Goal: Task Accomplishment & Management: Use online tool/utility

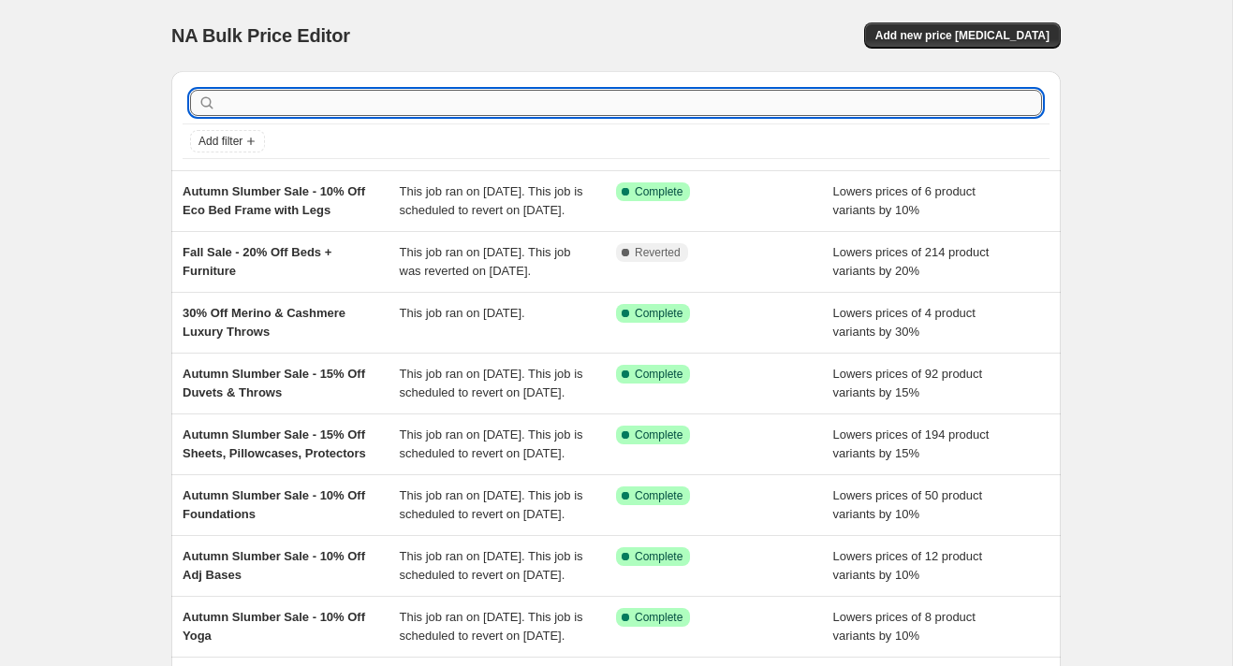
click at [262, 106] on input "text" at bounding box center [631, 103] width 822 height 26
type input "luxe"
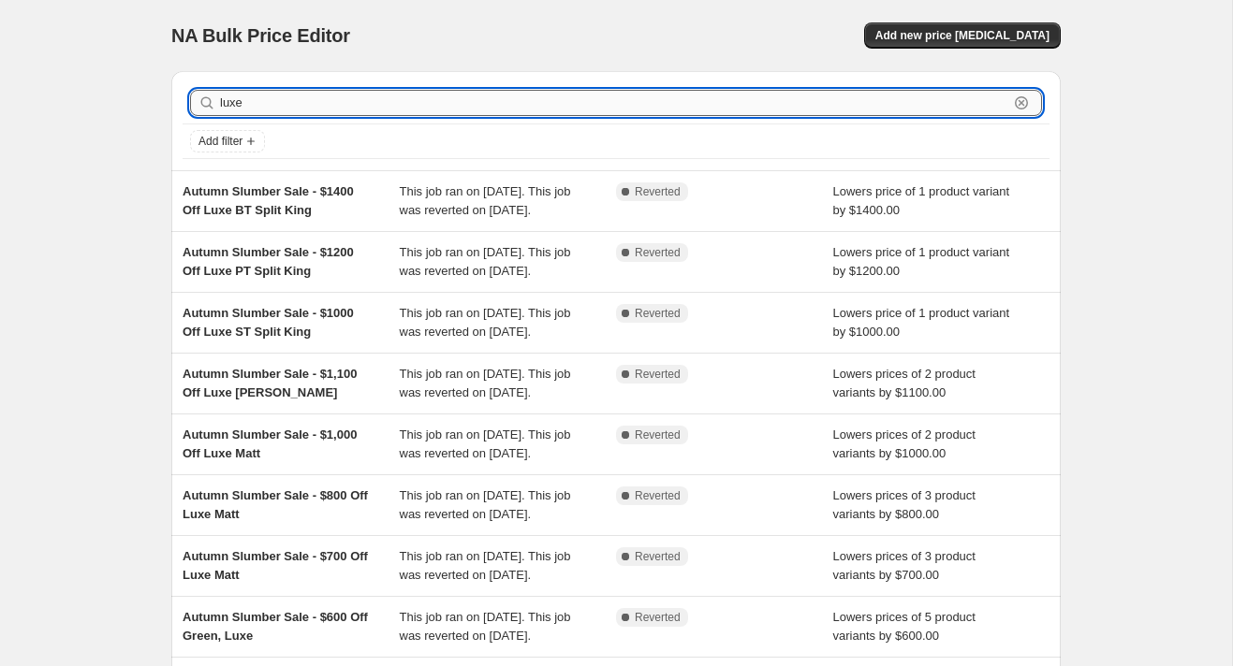
click at [289, 101] on input "luxe" at bounding box center [614, 103] width 788 height 26
type input "luxury"
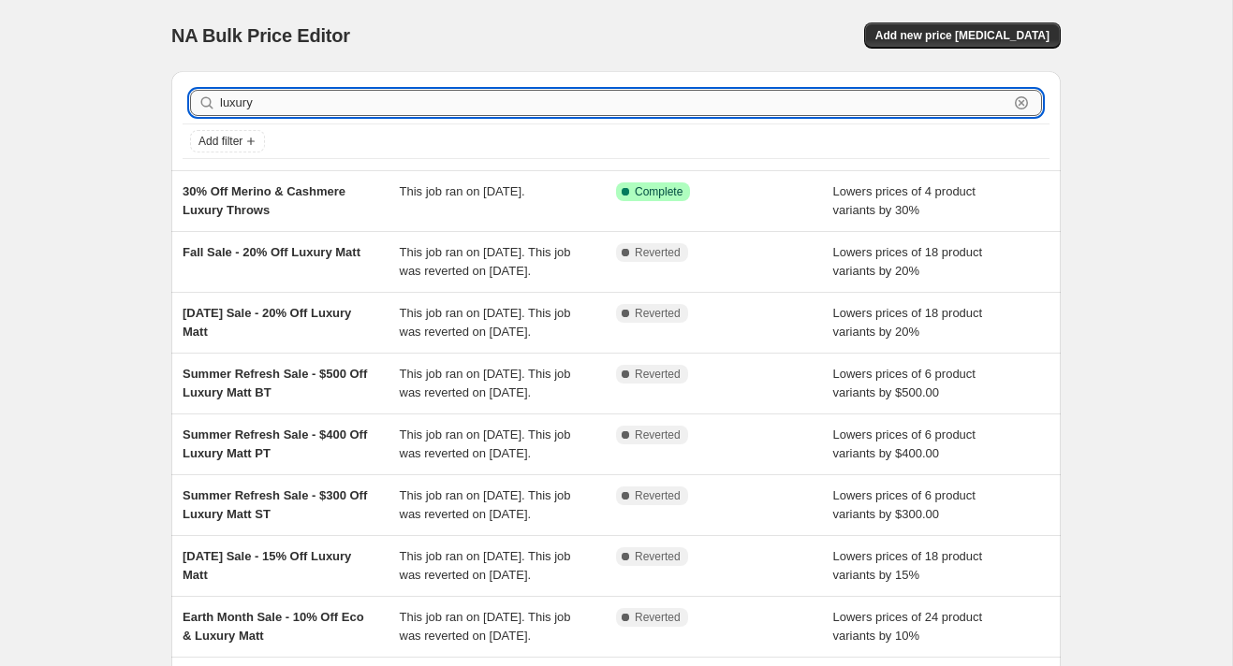
click at [282, 102] on input "luxury" at bounding box center [614, 103] width 788 height 26
type input "luxury matt"
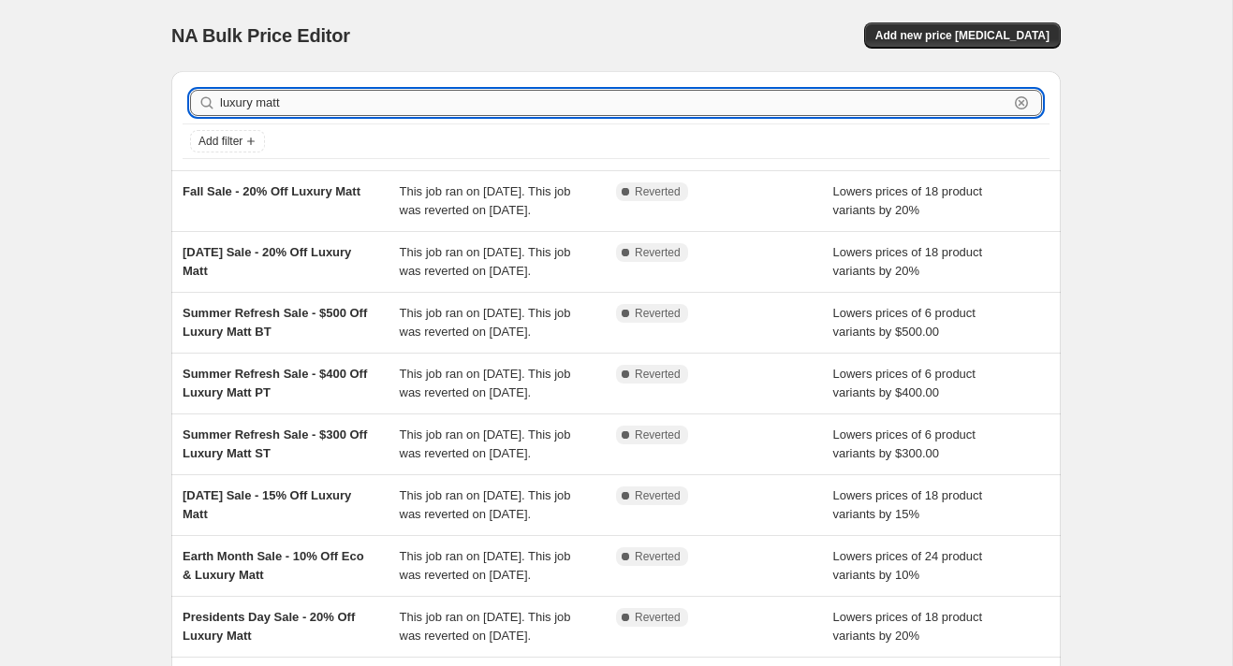
click at [299, 102] on input "luxury matt" at bounding box center [614, 103] width 788 height 26
type input "luxury"
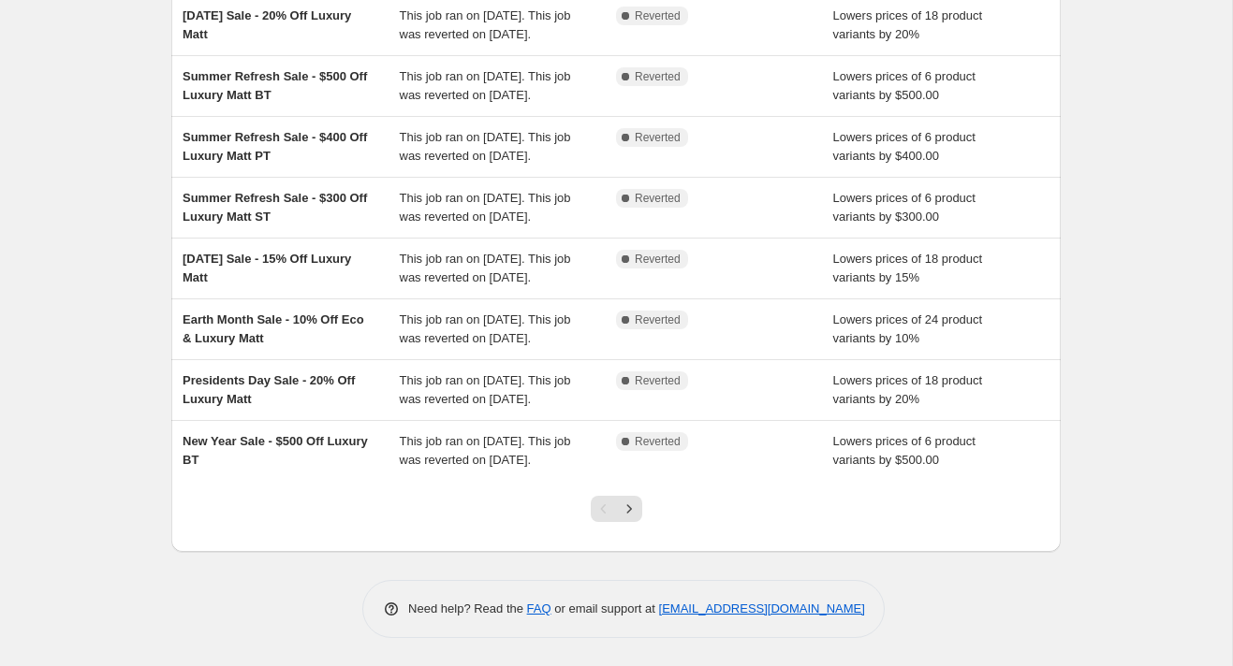
scroll to position [437, 0]
click at [634, 519] on icon "Next" at bounding box center [629, 509] width 19 height 19
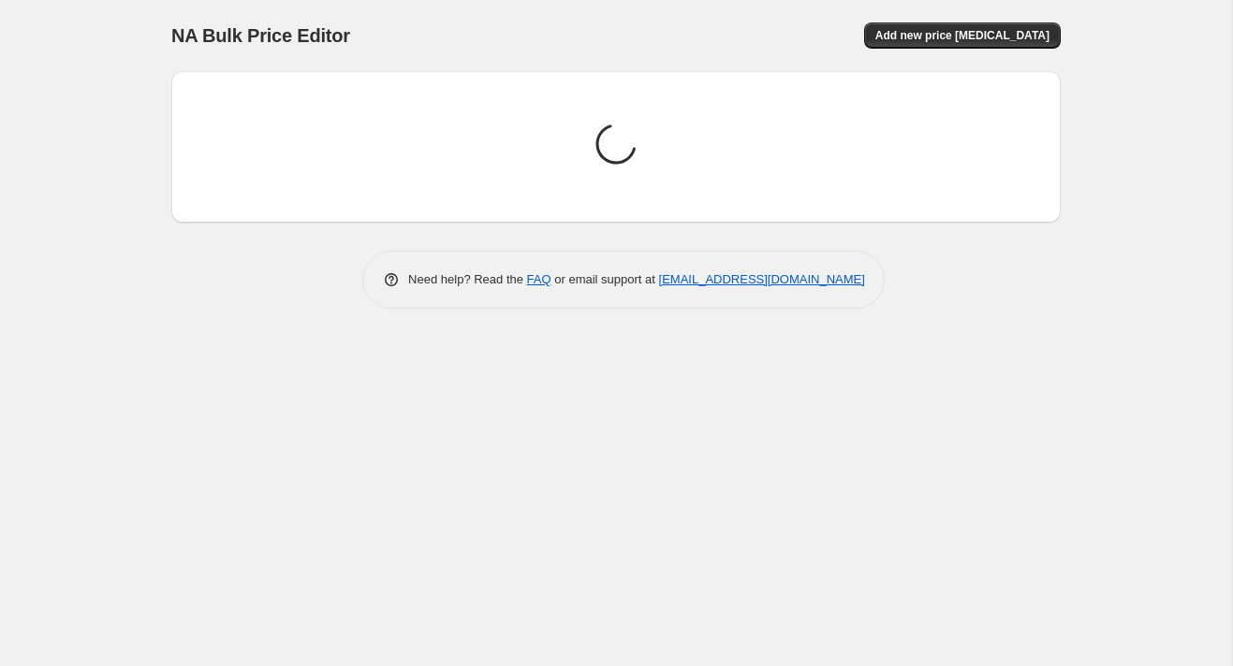
scroll to position [0, 0]
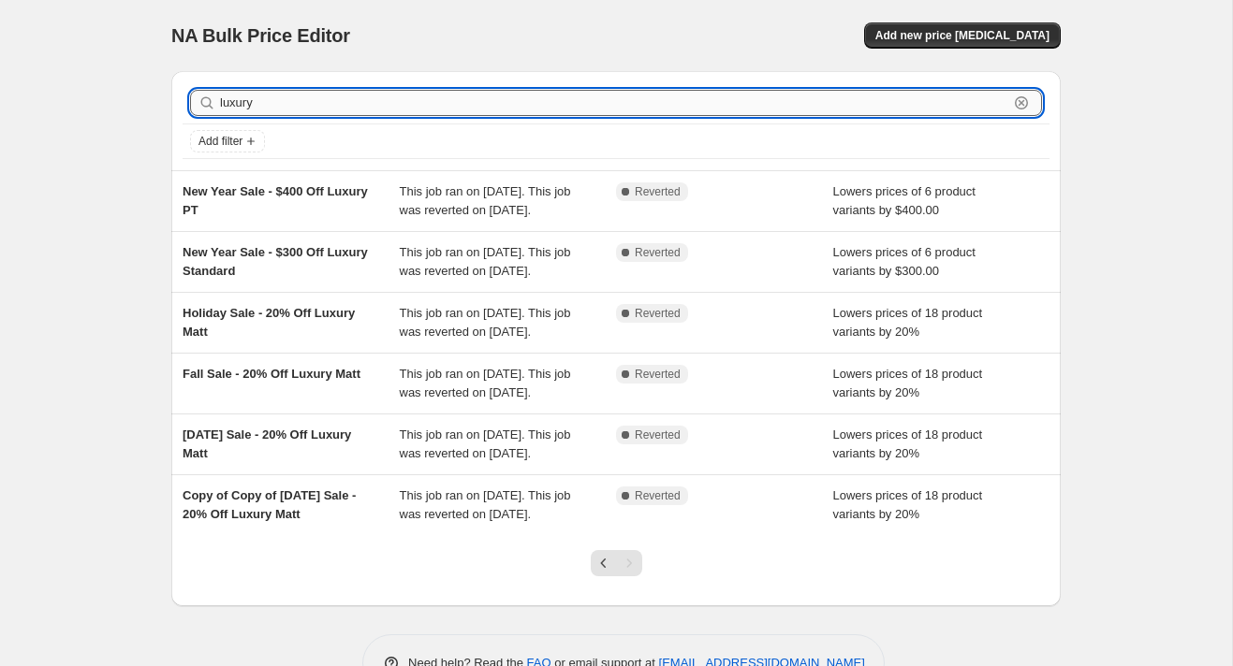
click at [284, 104] on input "luxury" at bounding box center [614, 103] width 788 height 26
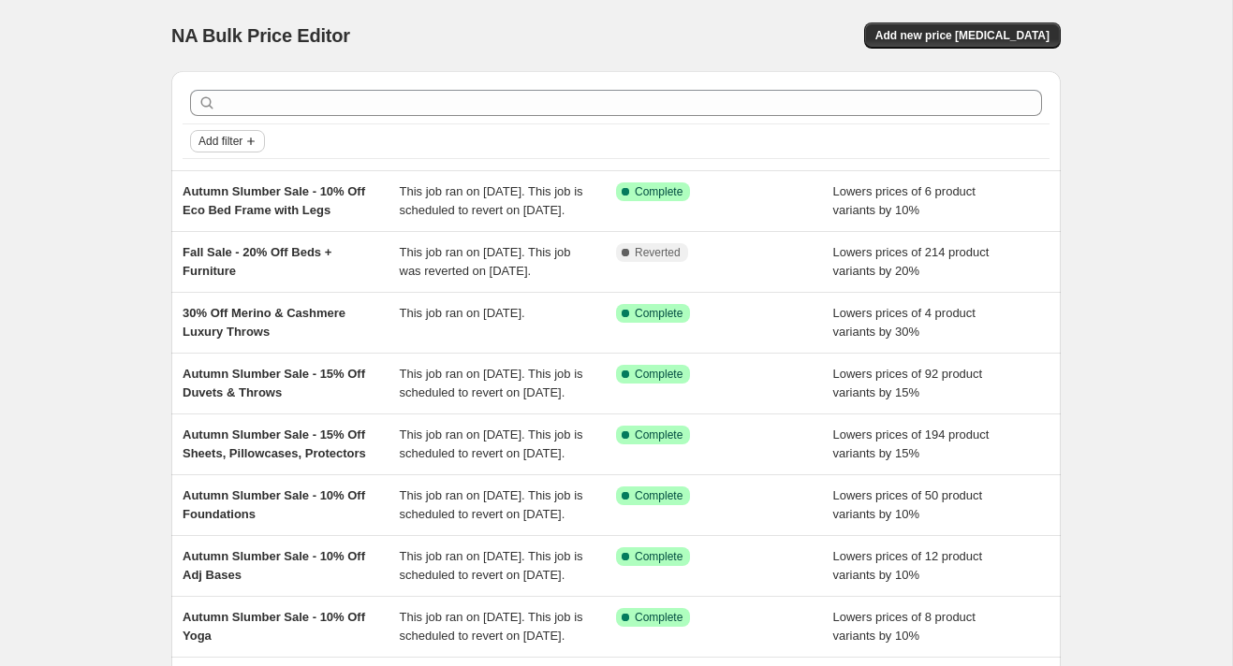
click at [239, 145] on span "Add filter" at bounding box center [220, 141] width 44 height 15
click at [154, 145] on div "NA Bulk Price Editor. This page is ready NA Bulk Price Editor Add new price [ME…" at bounding box center [616, 482] width 934 height 964
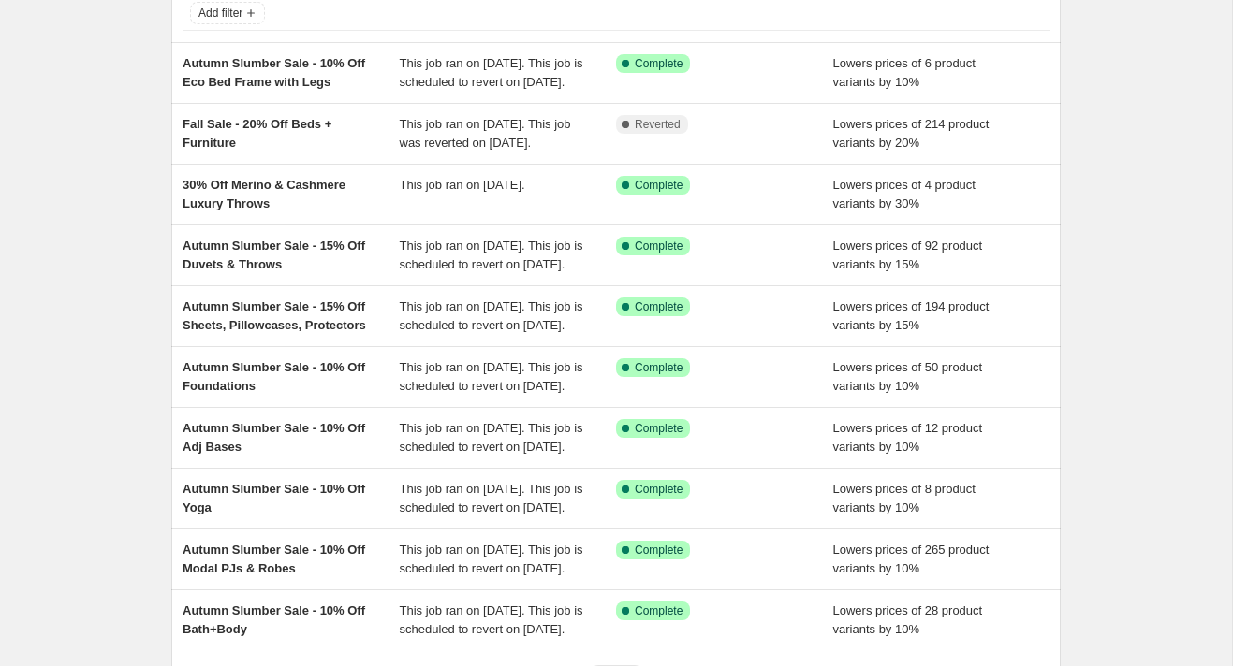
scroll to position [466, 0]
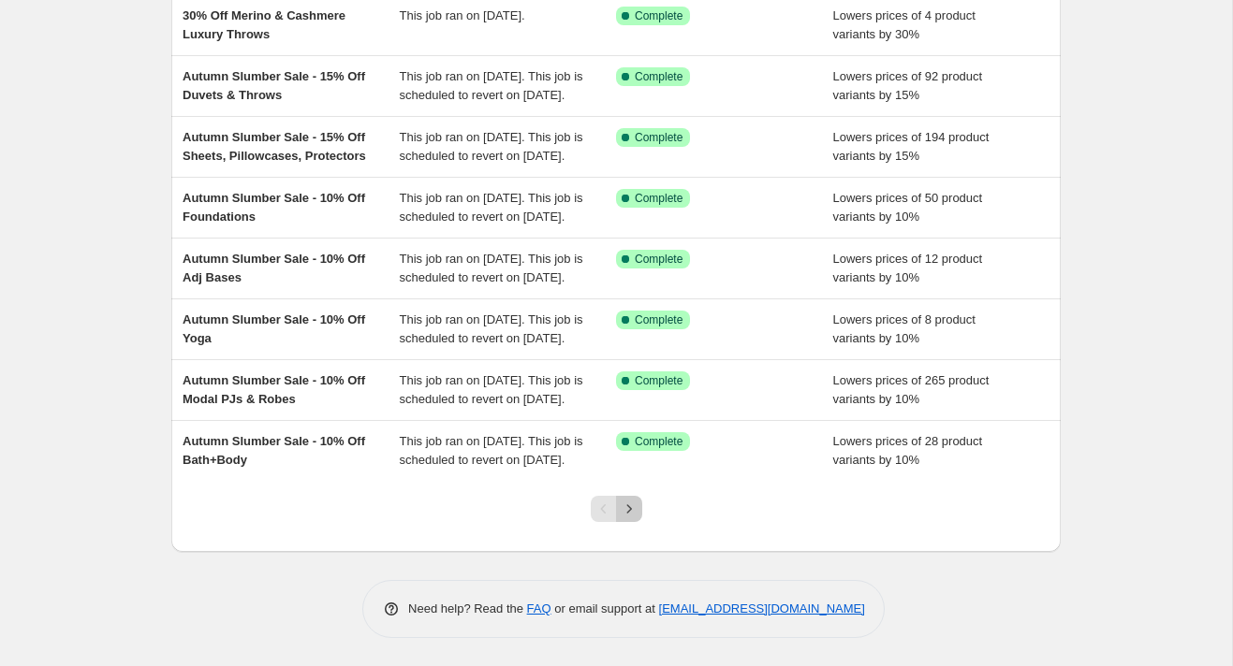
click at [633, 511] on icon "Next" at bounding box center [629, 509] width 19 height 19
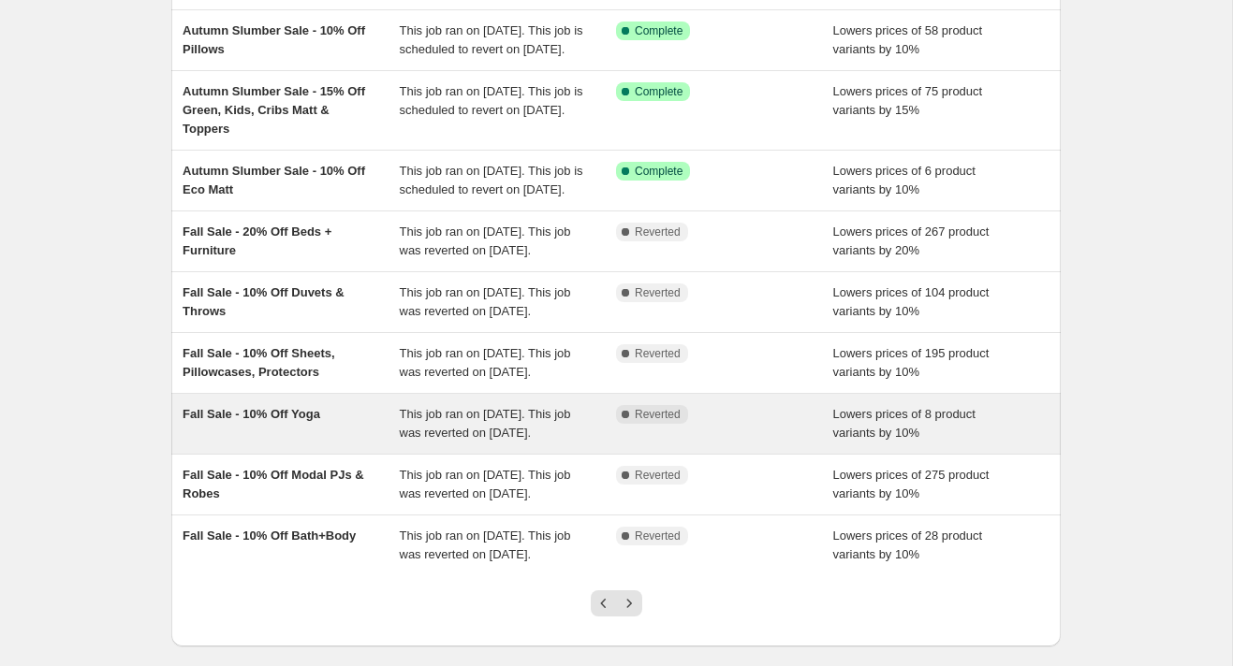
scroll to position [485, 0]
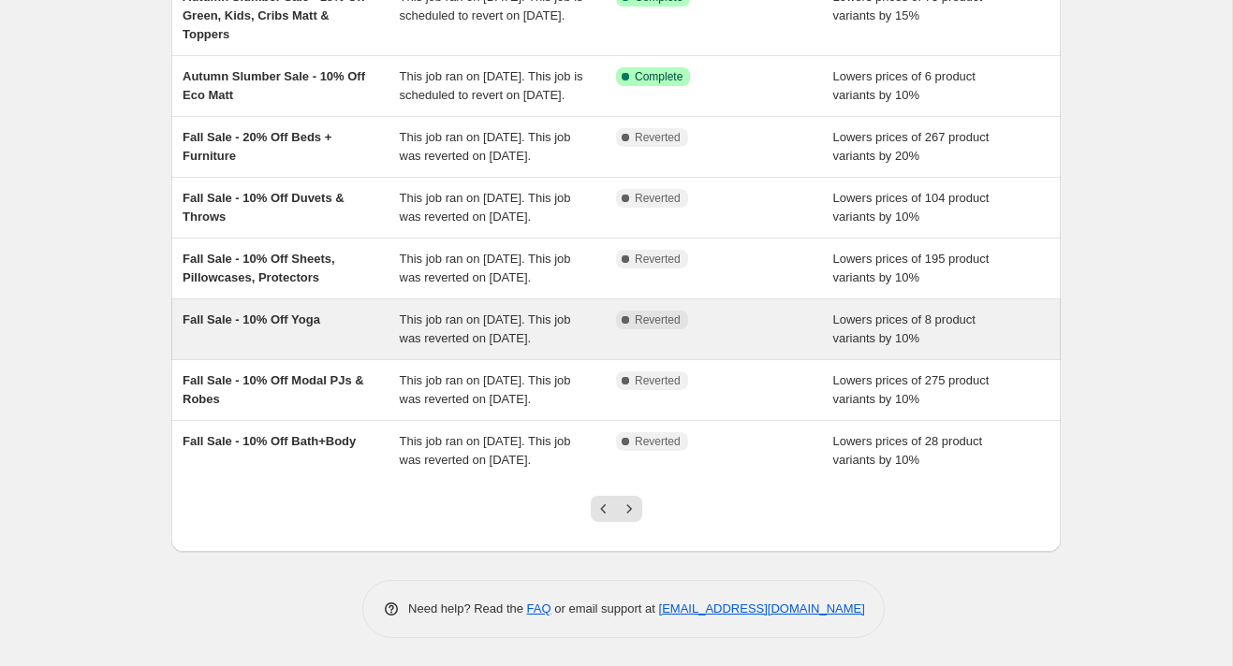
click at [637, 503] on button "Next" at bounding box center [629, 509] width 26 height 26
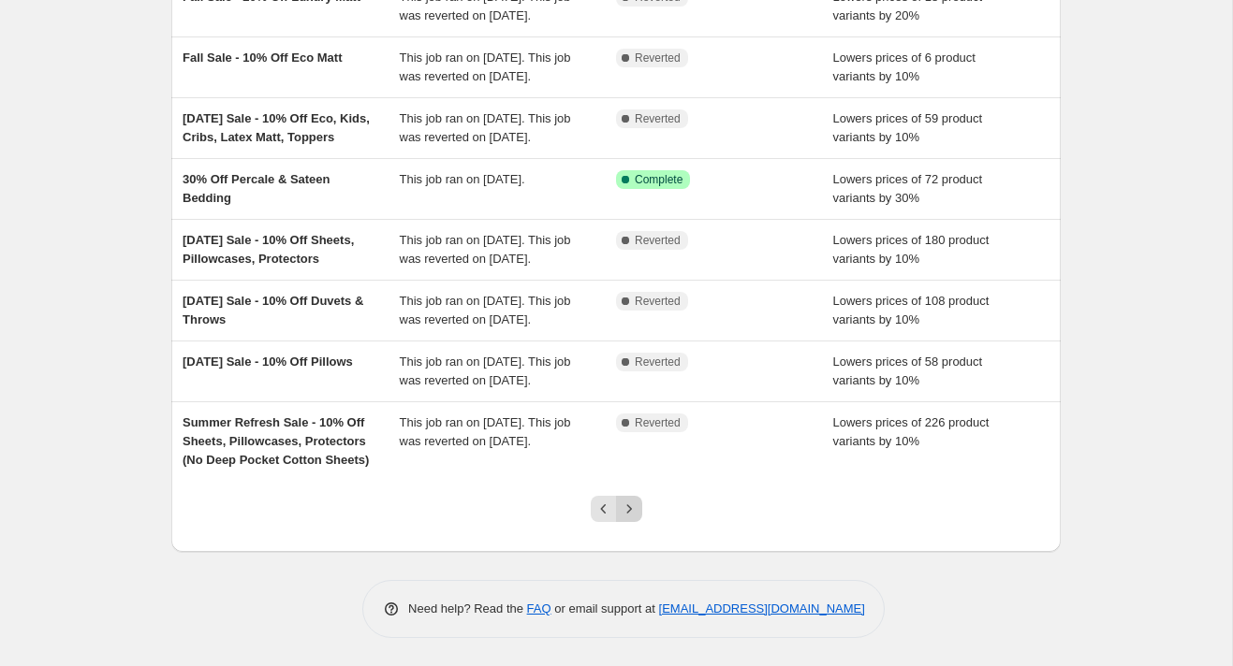
click at [633, 508] on icon "Next" at bounding box center [629, 509] width 19 height 19
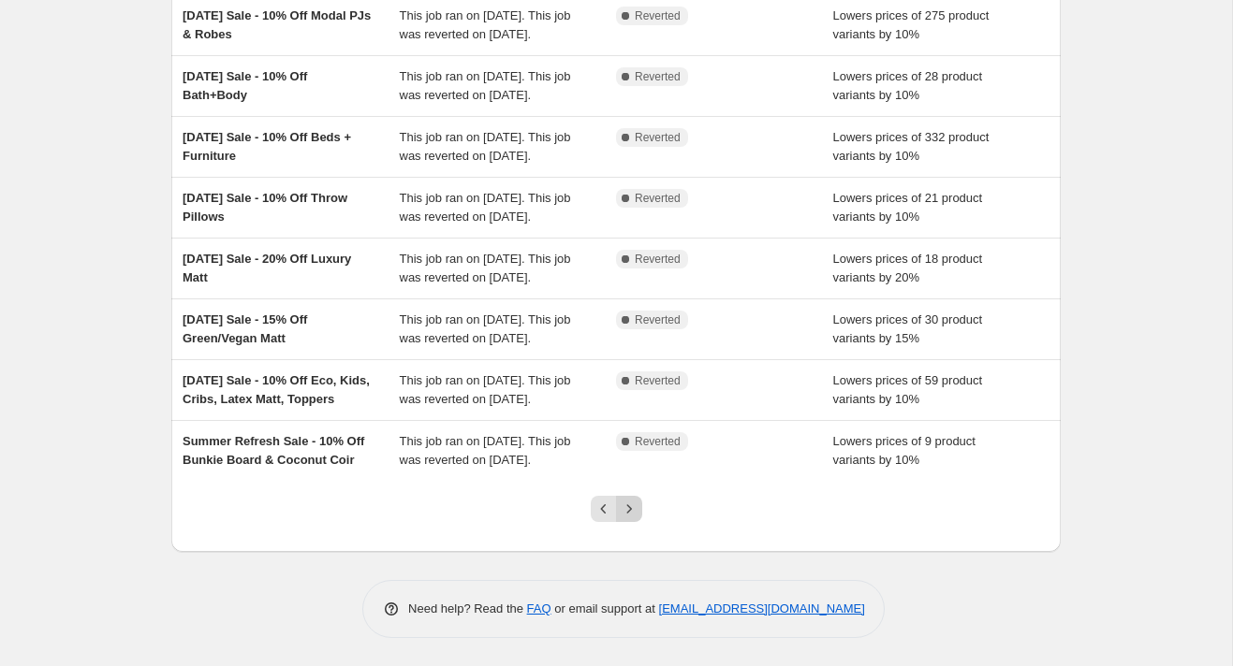
click at [631, 506] on icon "Next" at bounding box center [629, 509] width 19 height 19
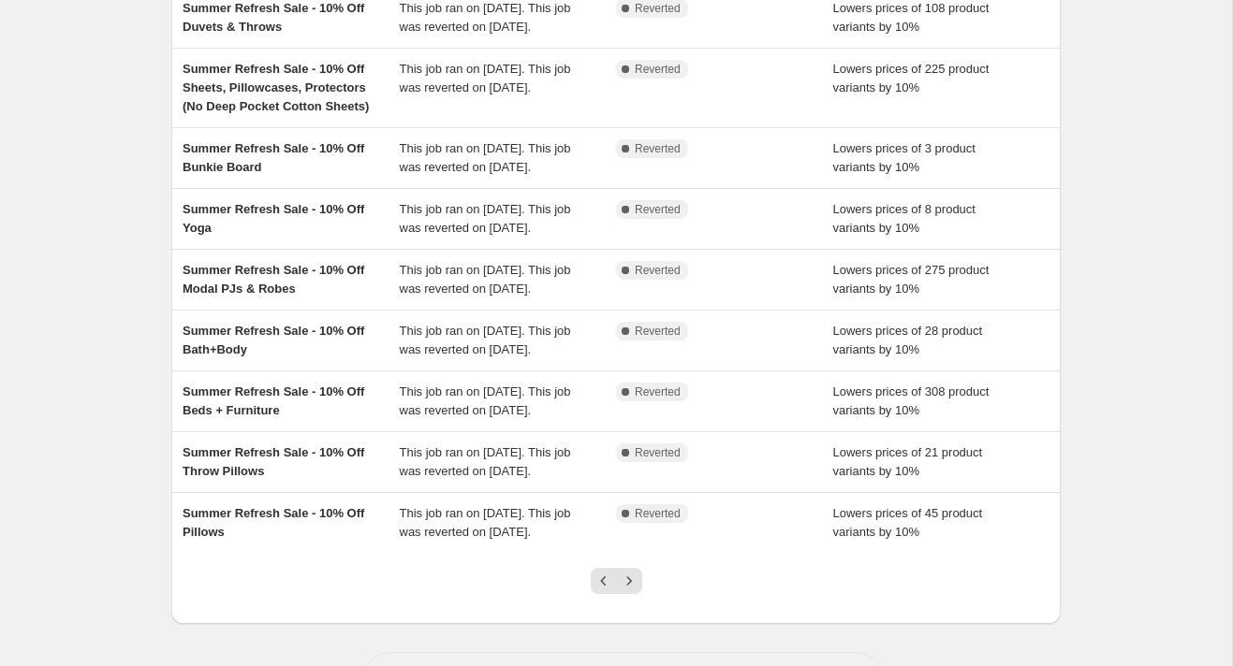
scroll to position [504, 0]
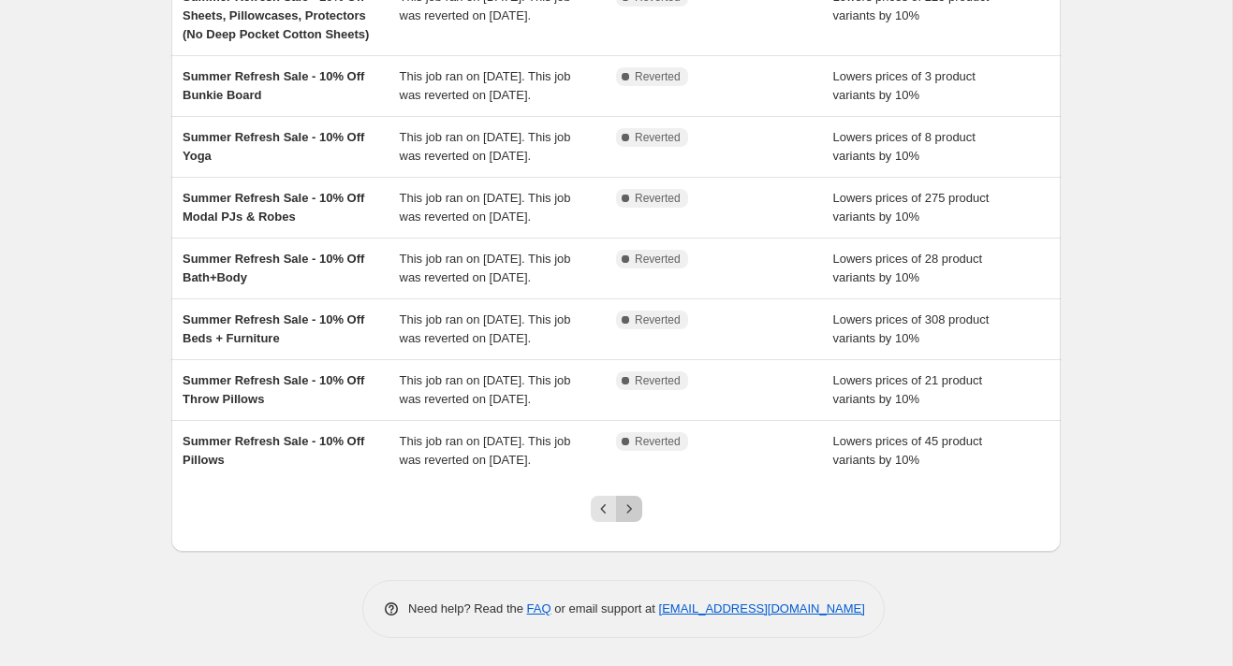
click at [631, 506] on icon "Next" at bounding box center [629, 509] width 19 height 19
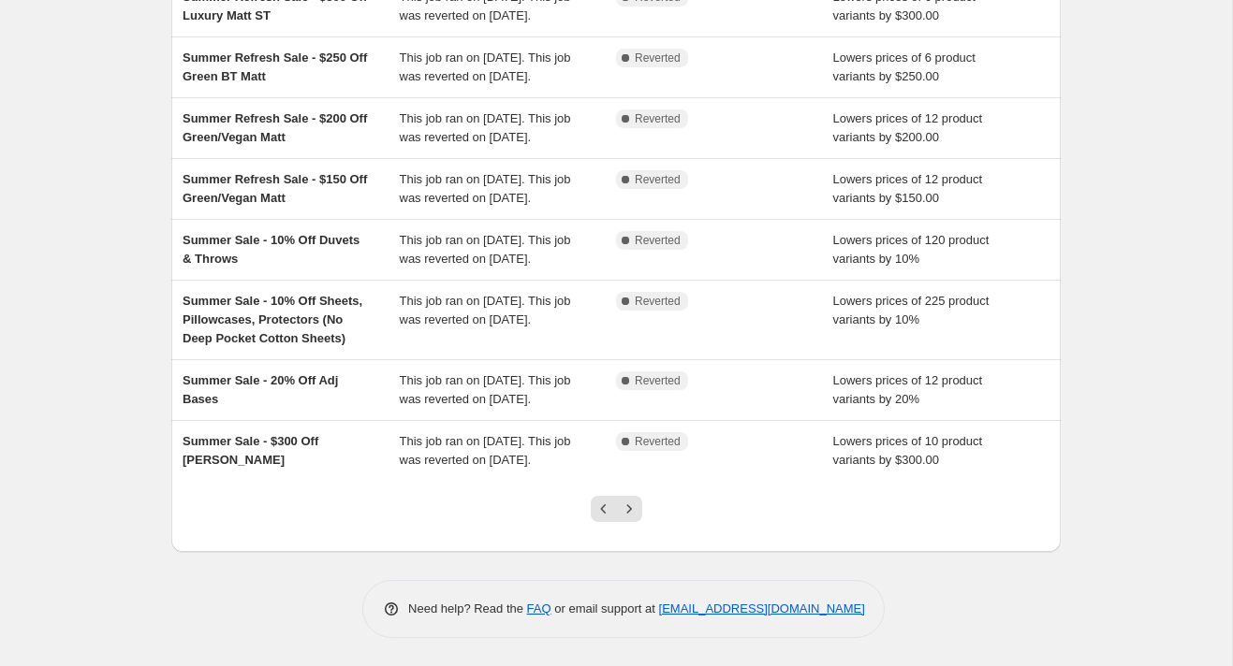
scroll to position [485, 0]
click at [631, 506] on icon "Next" at bounding box center [629, 509] width 19 height 19
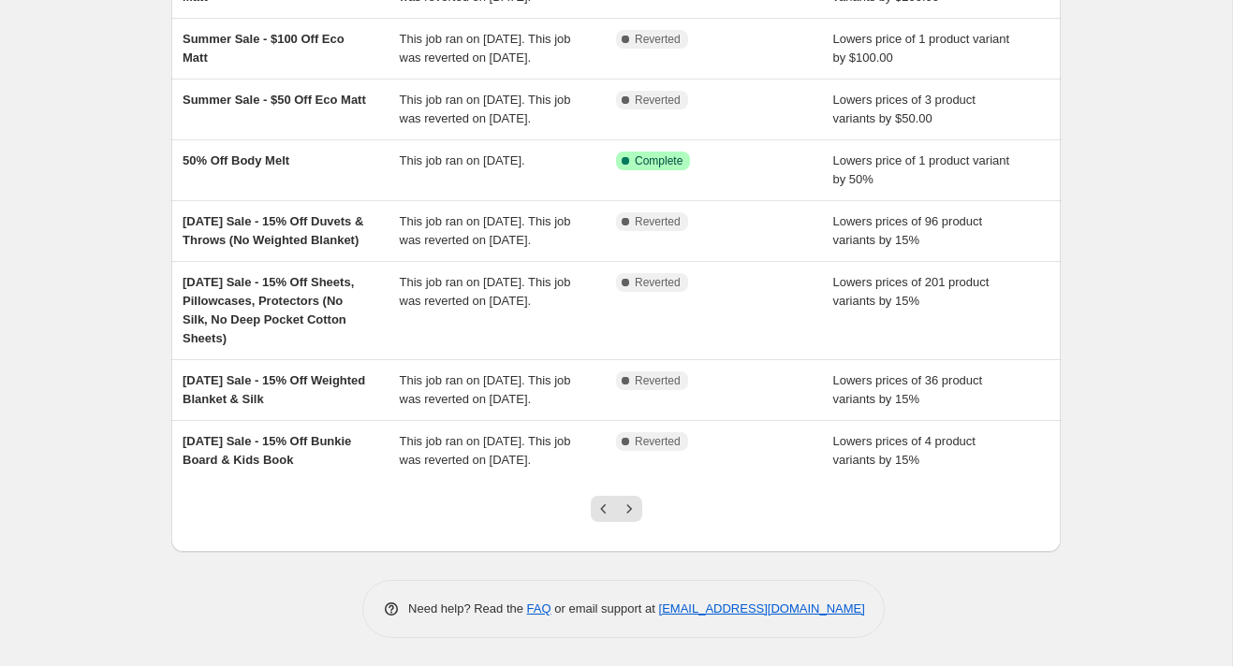
click at [631, 506] on icon "Next" at bounding box center [629, 509] width 19 height 19
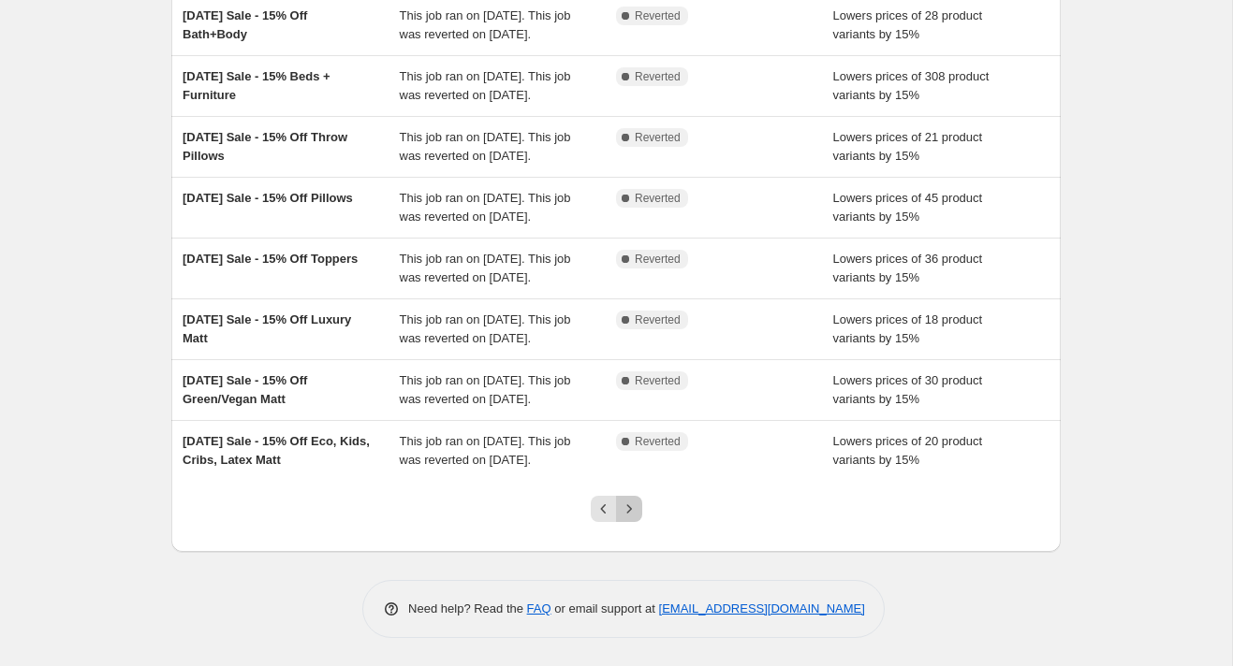
click at [631, 506] on icon "Next" at bounding box center [629, 509] width 19 height 19
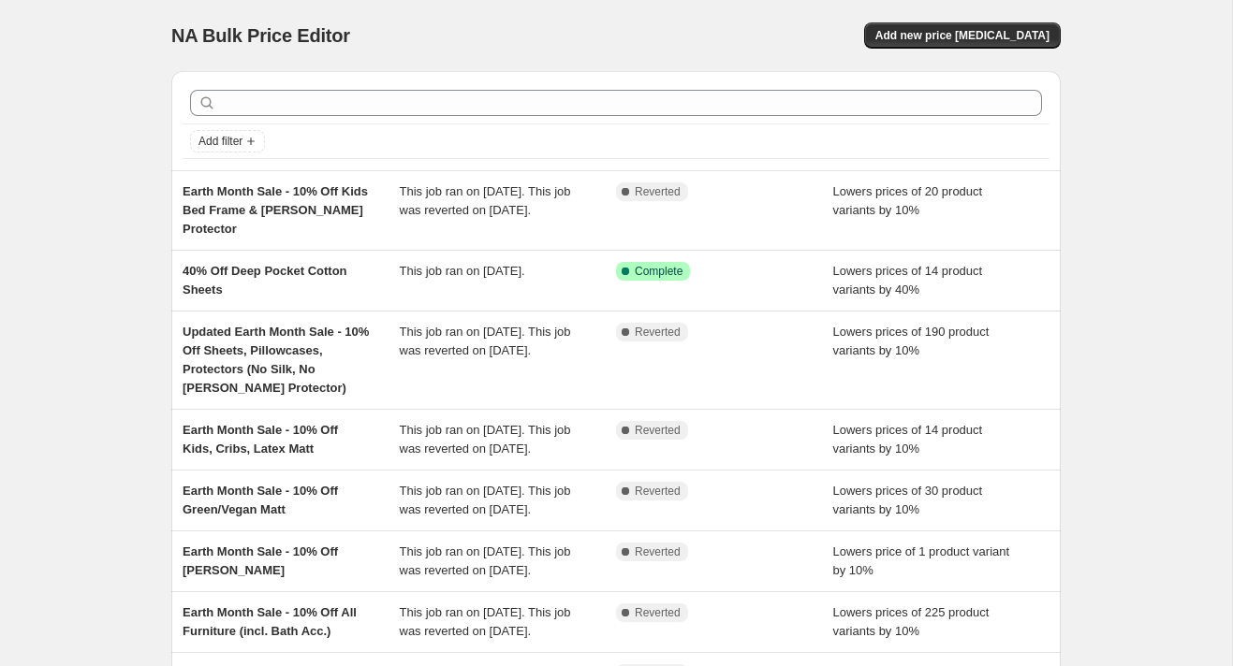
scroll to position [504, 0]
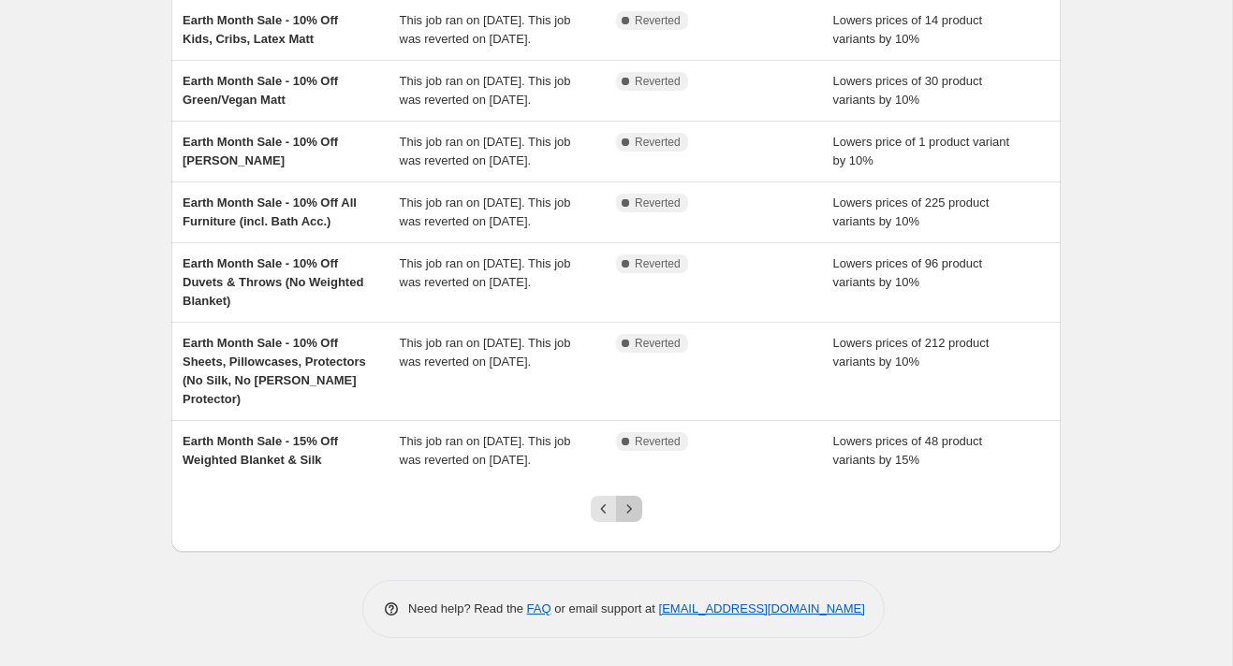
click at [631, 506] on icon "Next" at bounding box center [629, 509] width 19 height 19
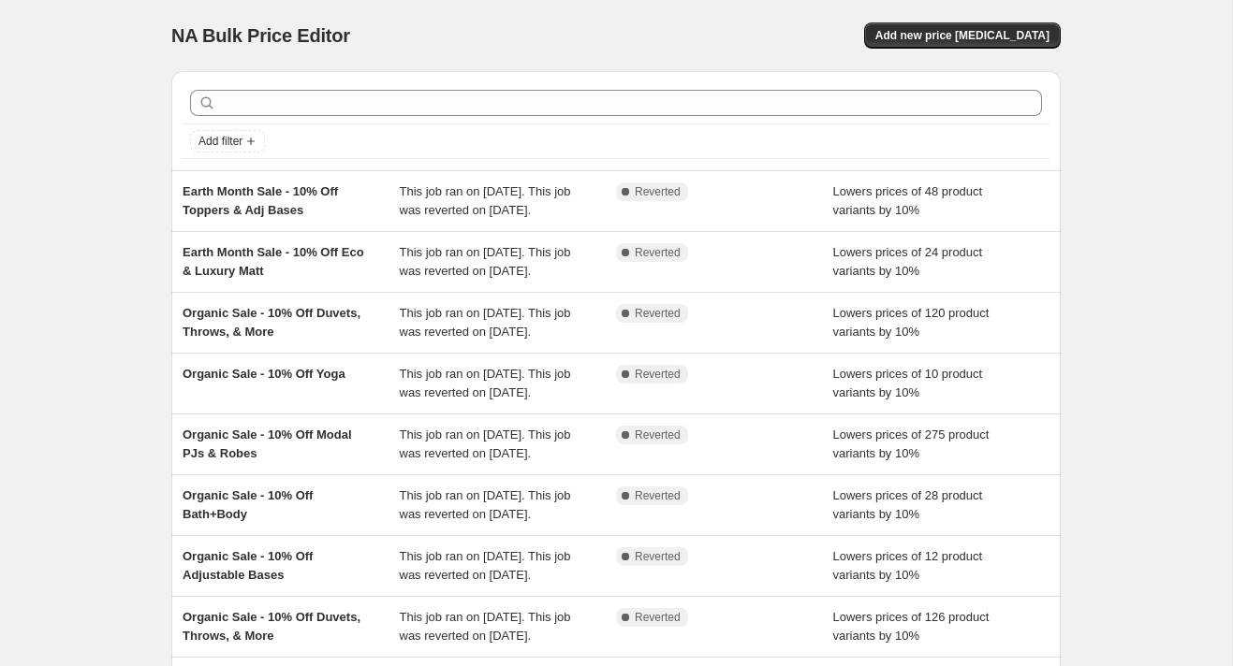
scroll to position [485, 0]
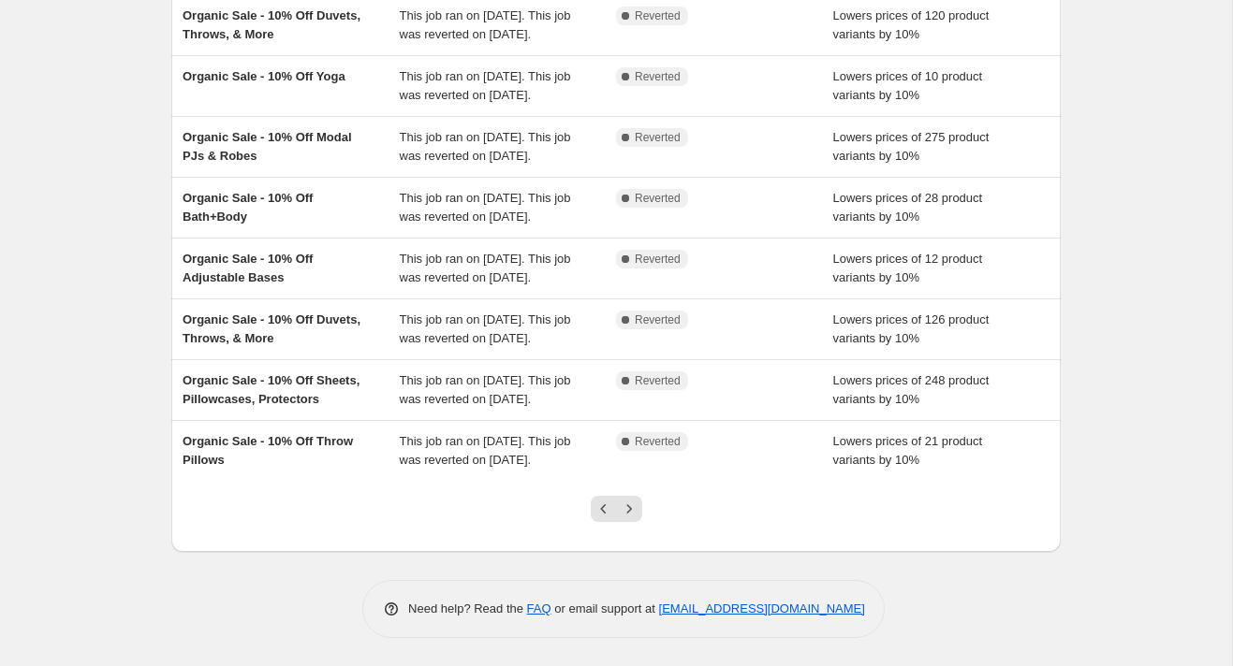
click at [631, 506] on icon "Next" at bounding box center [629, 509] width 19 height 19
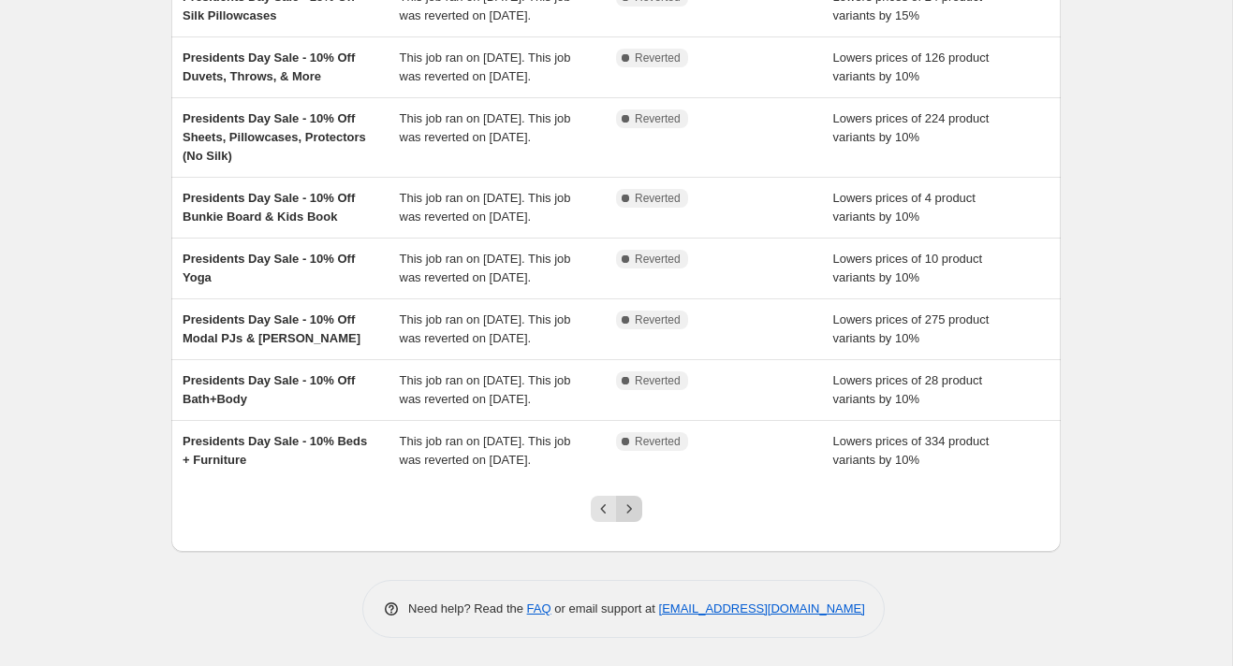
click at [633, 507] on icon "Next" at bounding box center [629, 509] width 19 height 19
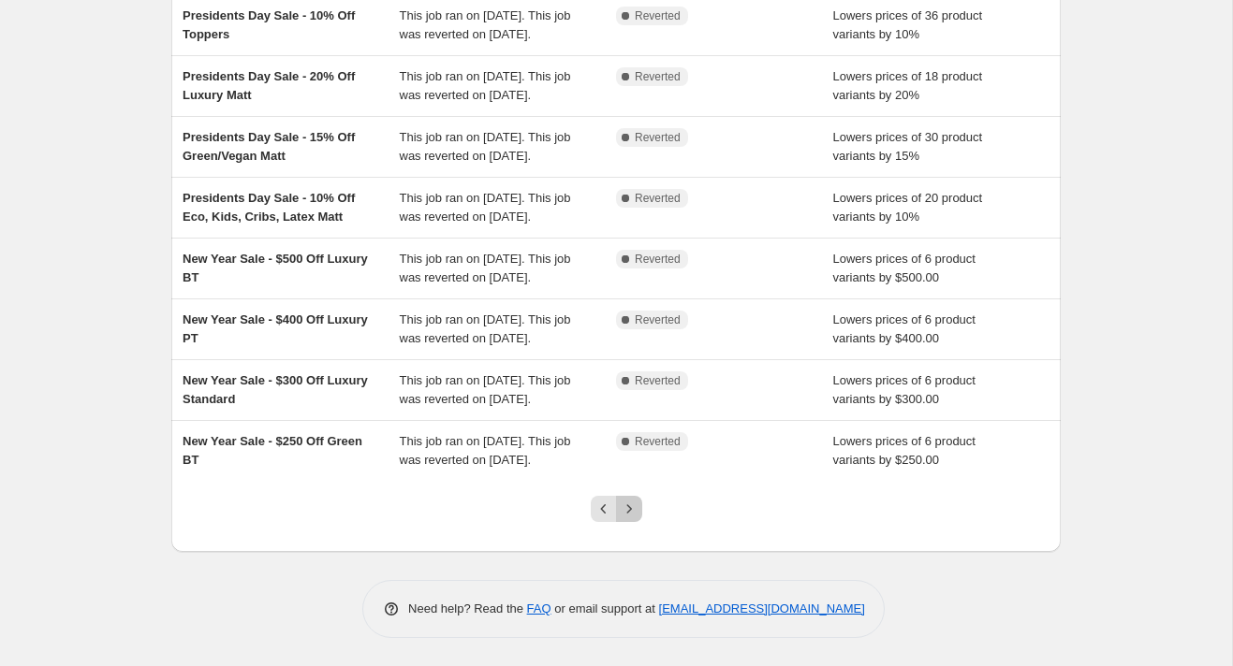
click at [634, 509] on icon "Next" at bounding box center [629, 509] width 19 height 19
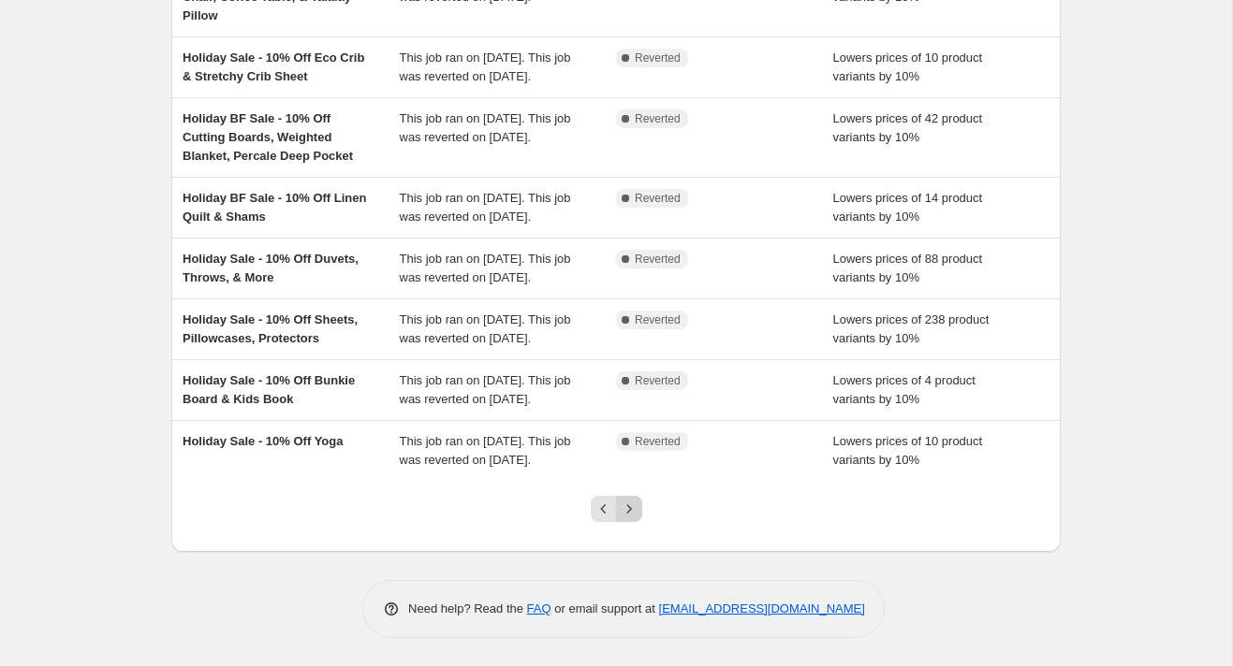
click at [624, 509] on icon "Next" at bounding box center [629, 509] width 19 height 19
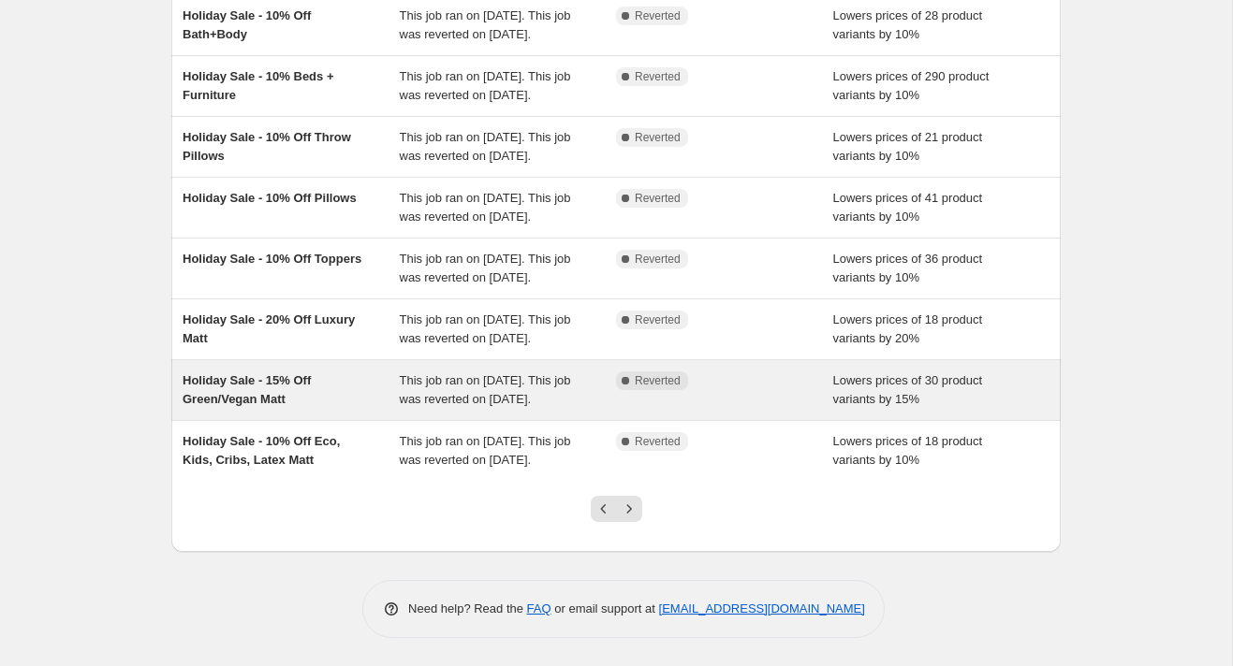
scroll to position [407, 0]
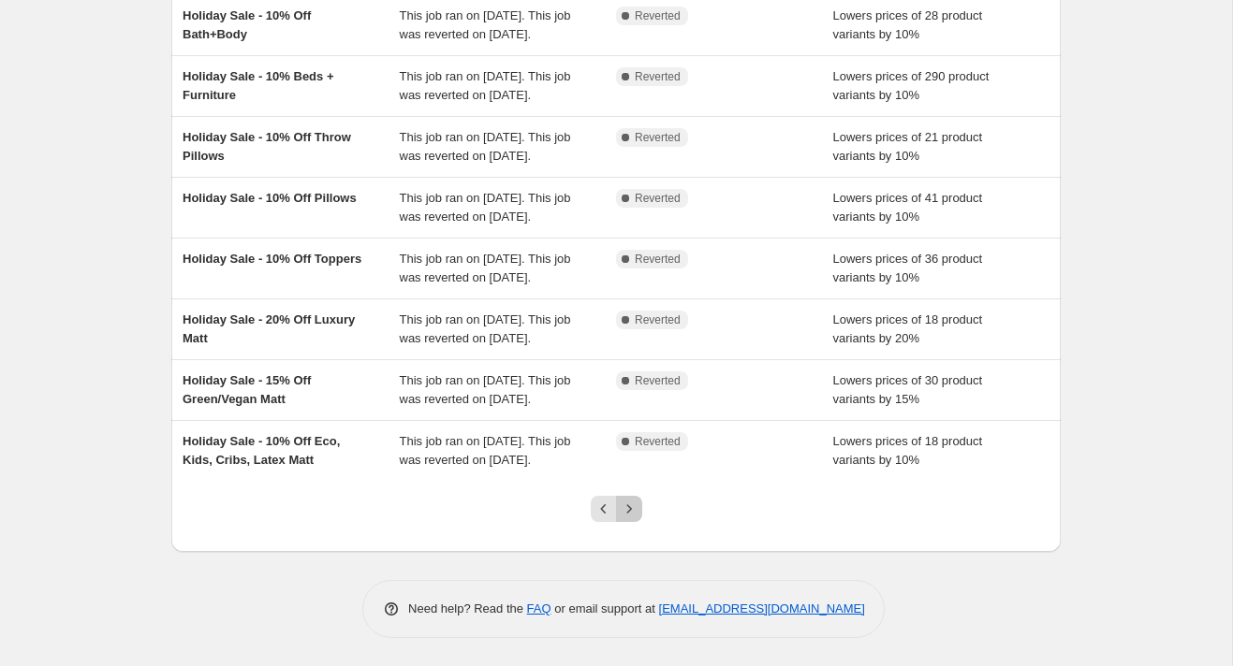
click at [632, 519] on icon "Next" at bounding box center [629, 509] width 19 height 19
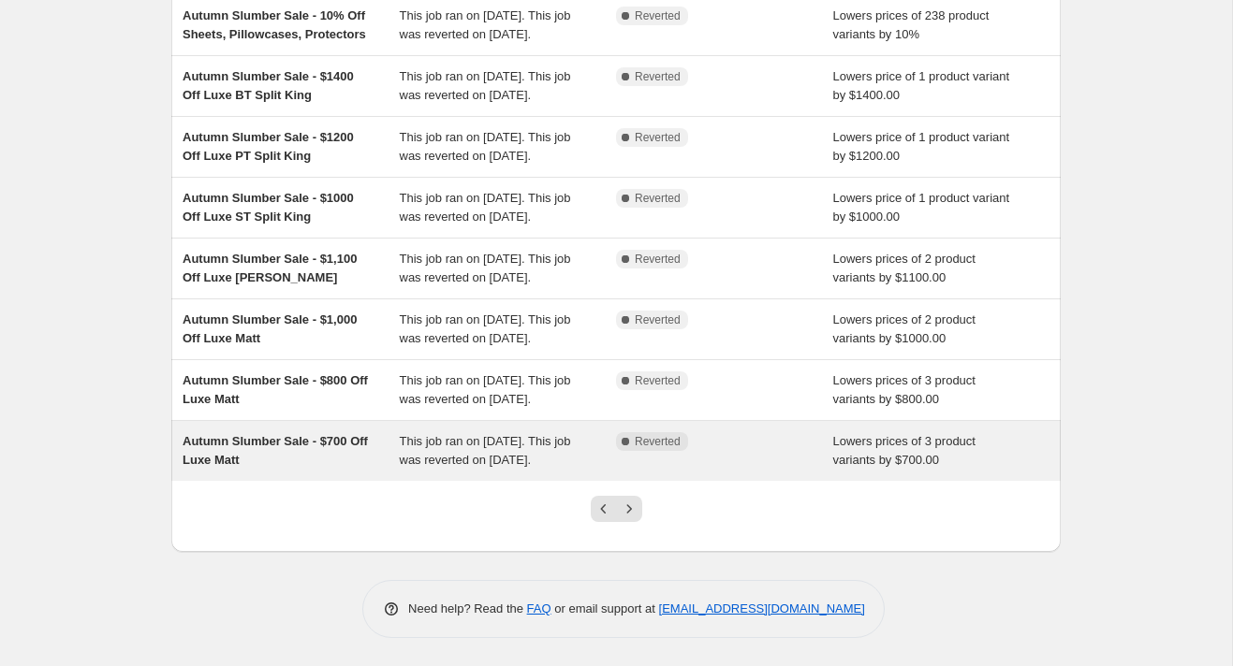
scroll to position [485, 0]
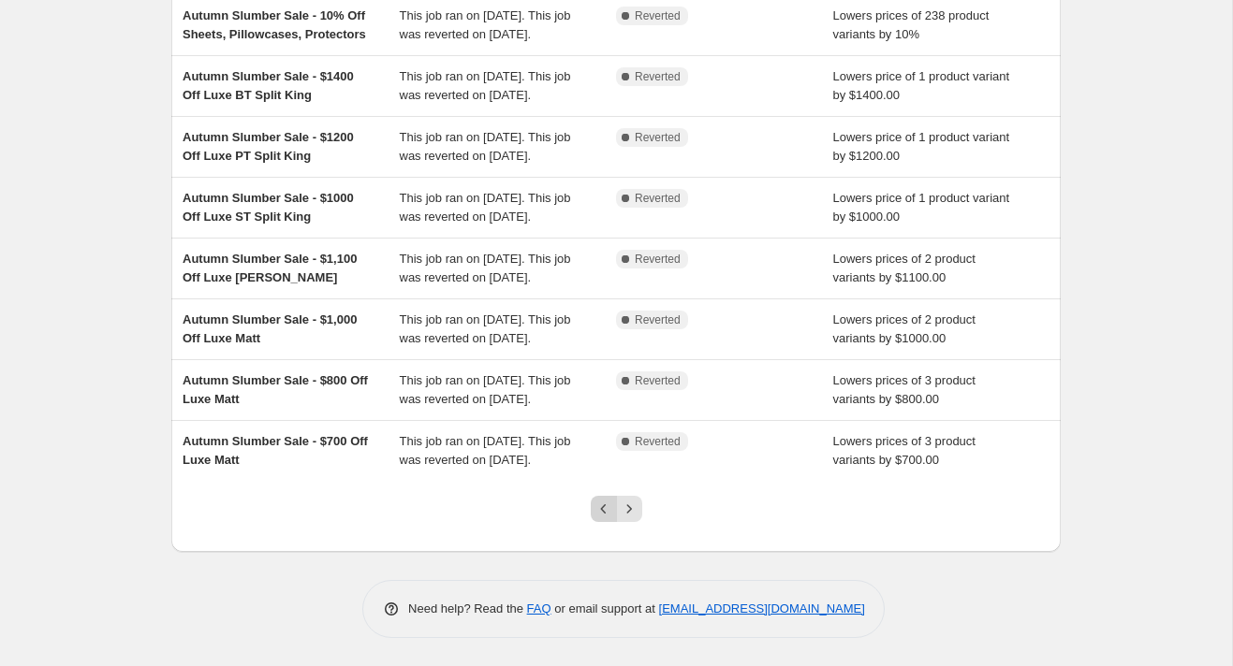
click at [600, 506] on icon "Previous" at bounding box center [603, 509] width 19 height 19
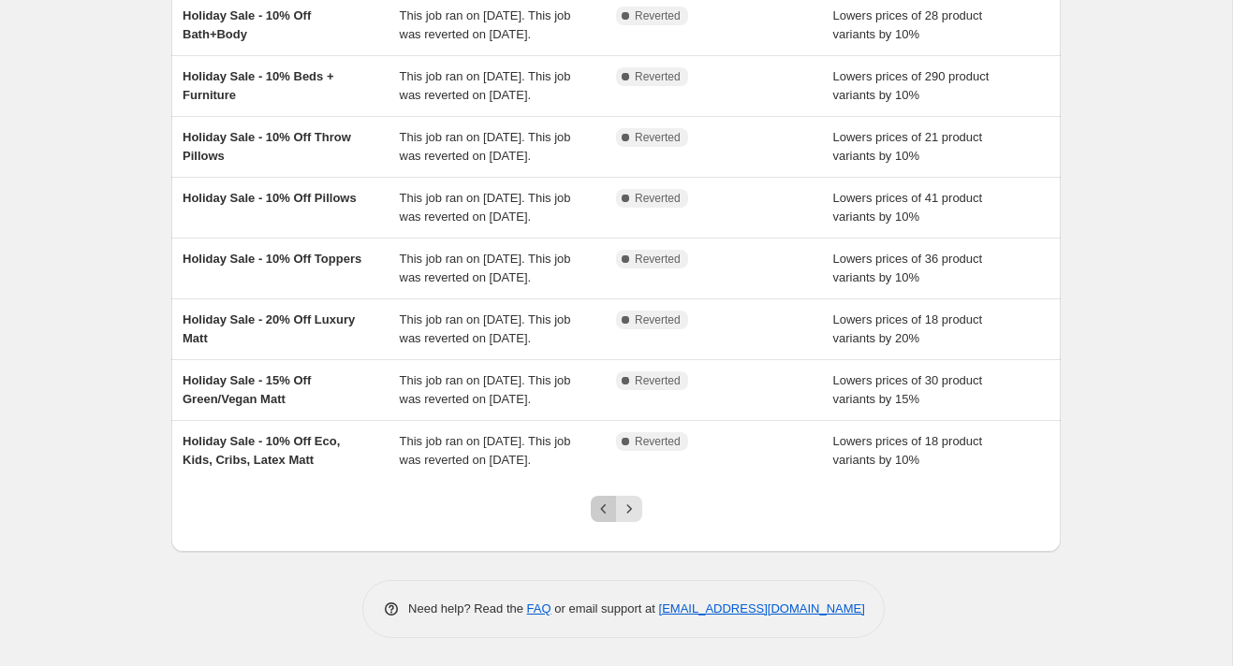
click at [598, 510] on icon "Previous" at bounding box center [603, 509] width 19 height 19
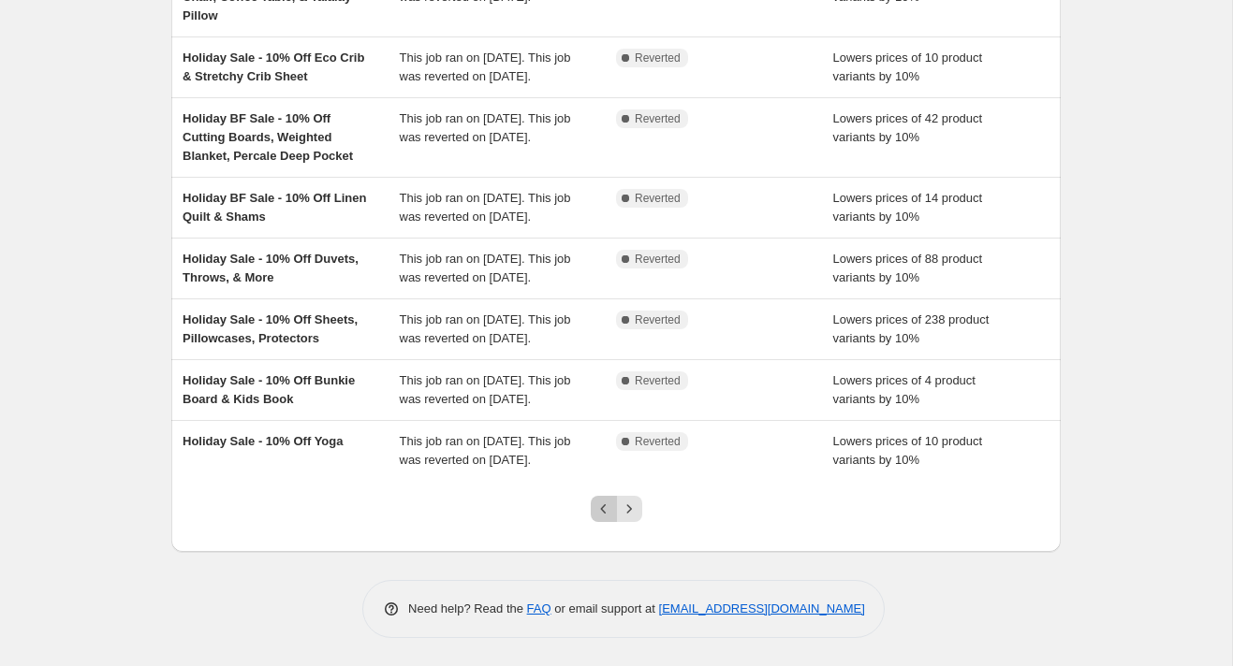
click at [599, 505] on icon "Previous" at bounding box center [603, 509] width 19 height 19
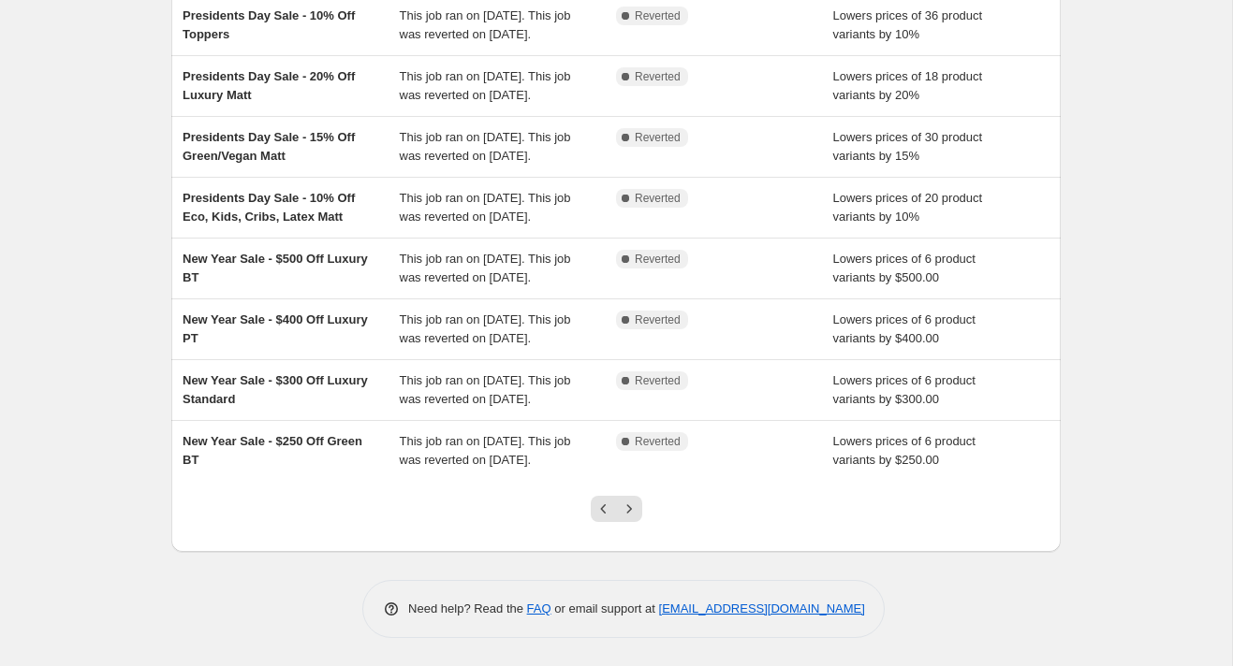
scroll to position [0, 0]
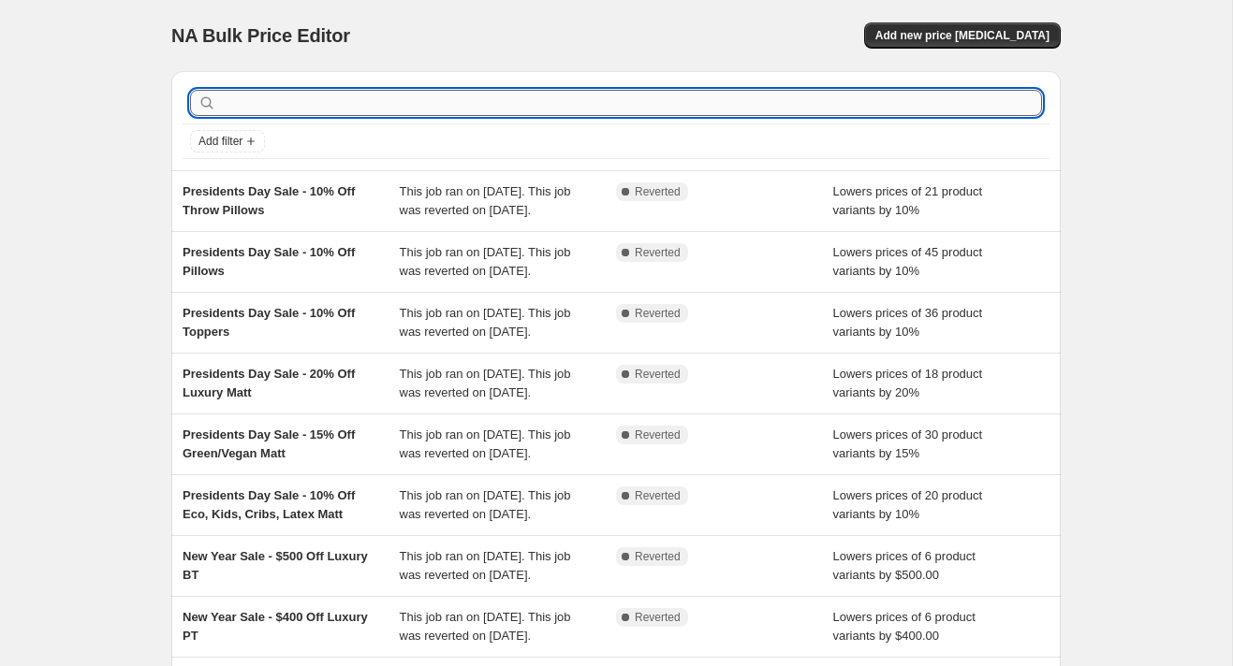
click at [280, 102] on input "text" at bounding box center [631, 103] width 822 height 26
type input "luxury"
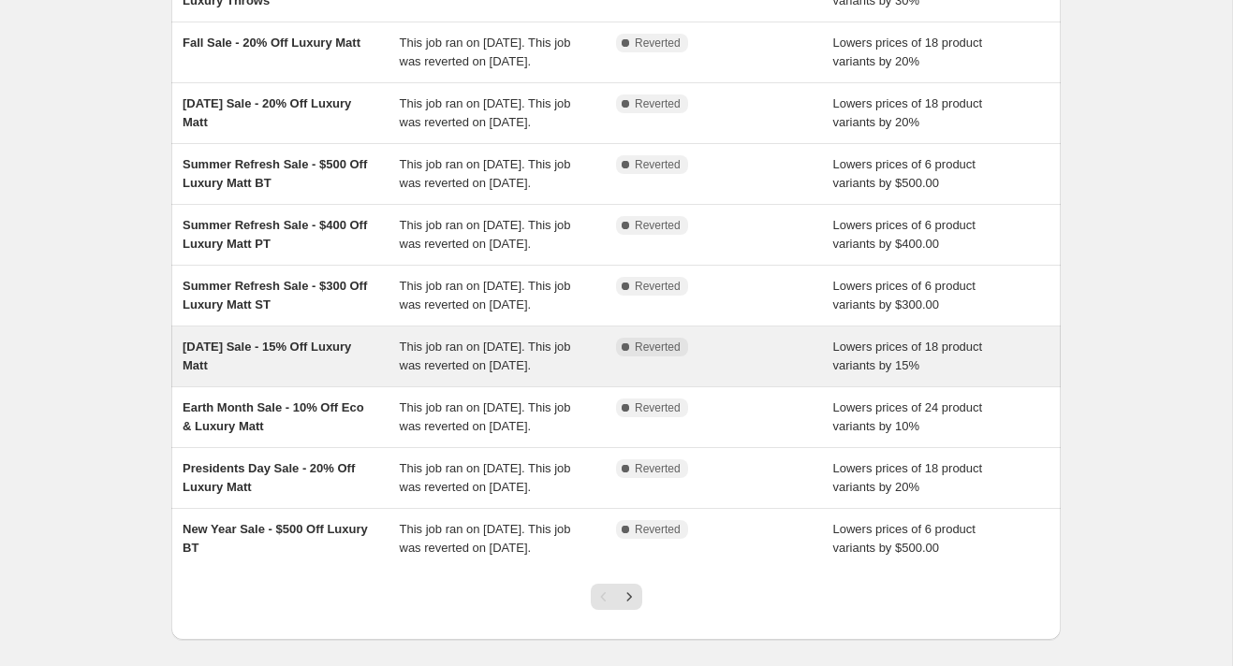
scroll to position [466, 0]
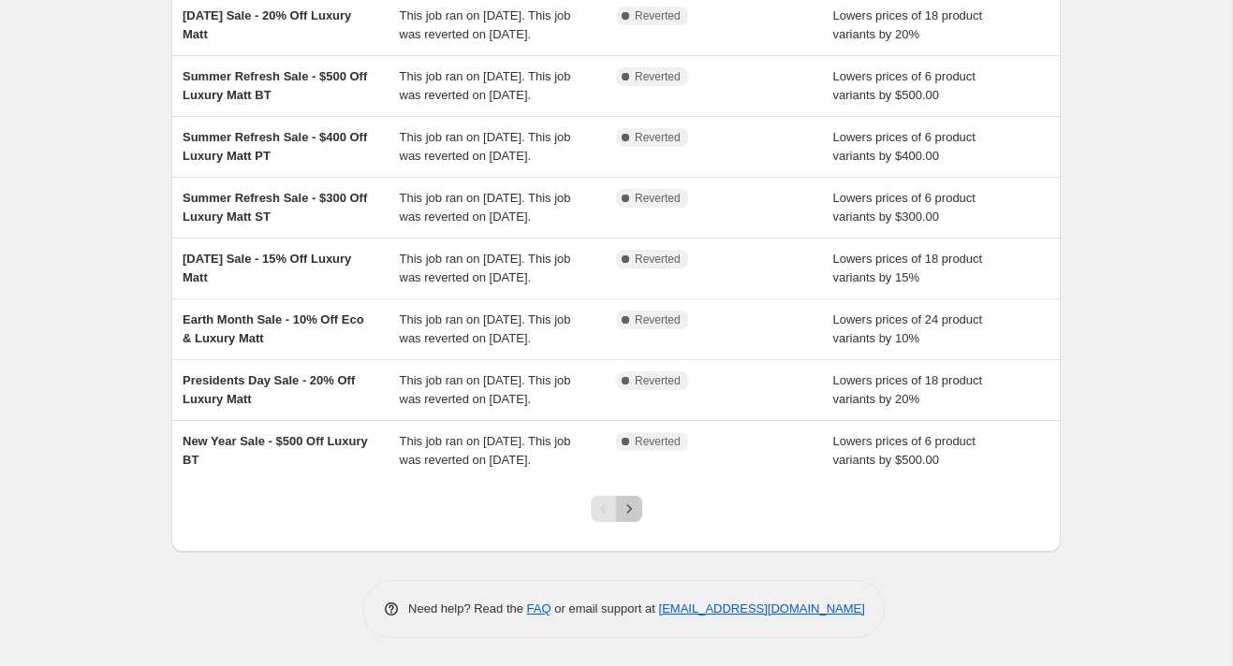
click at [634, 508] on icon "Next" at bounding box center [629, 509] width 19 height 19
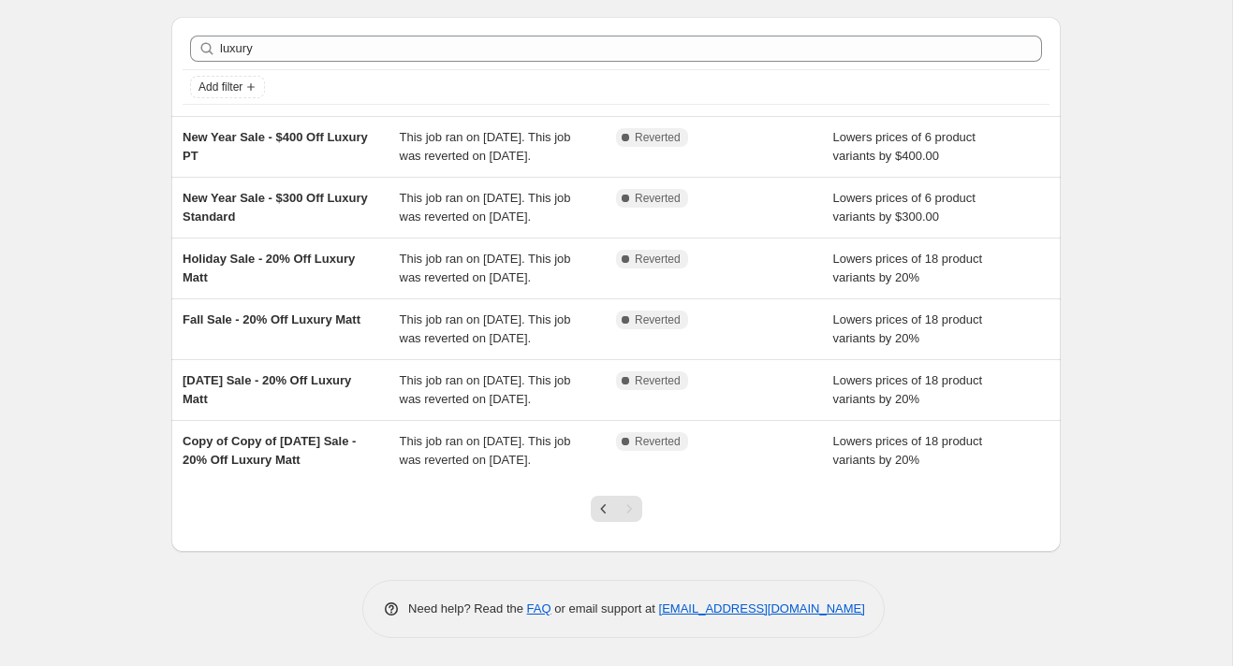
scroll to position [110, 0]
click at [604, 519] on icon "Previous" at bounding box center [603, 509] width 19 height 19
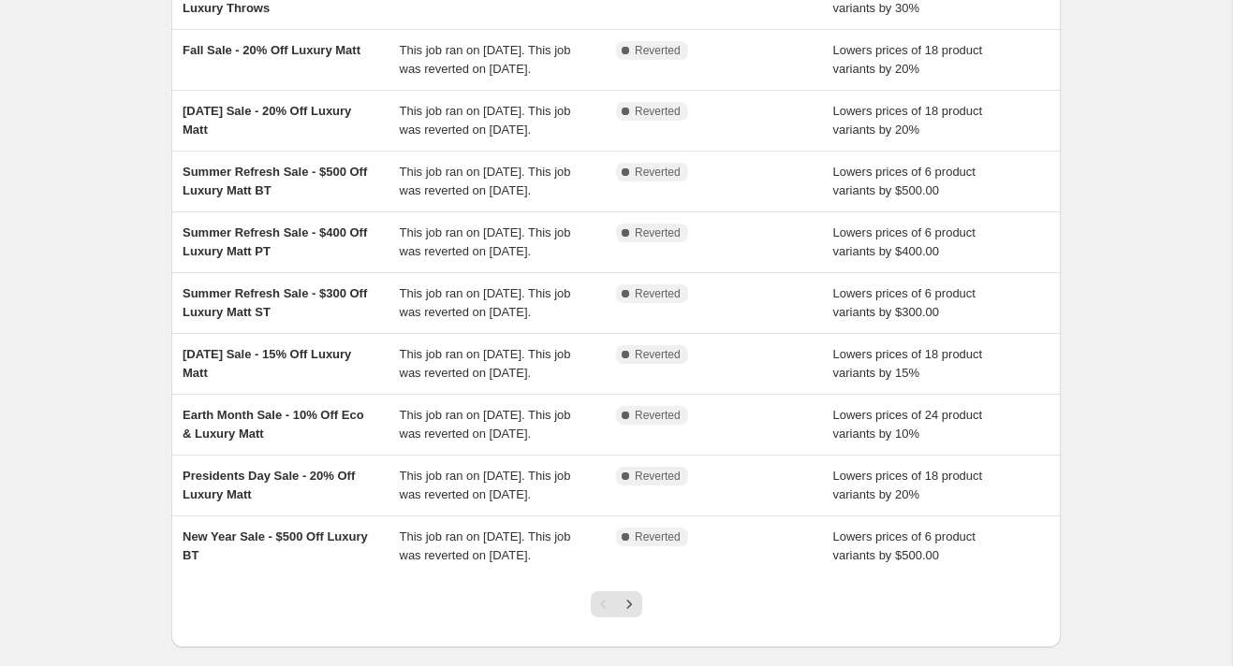
scroll to position [200, 0]
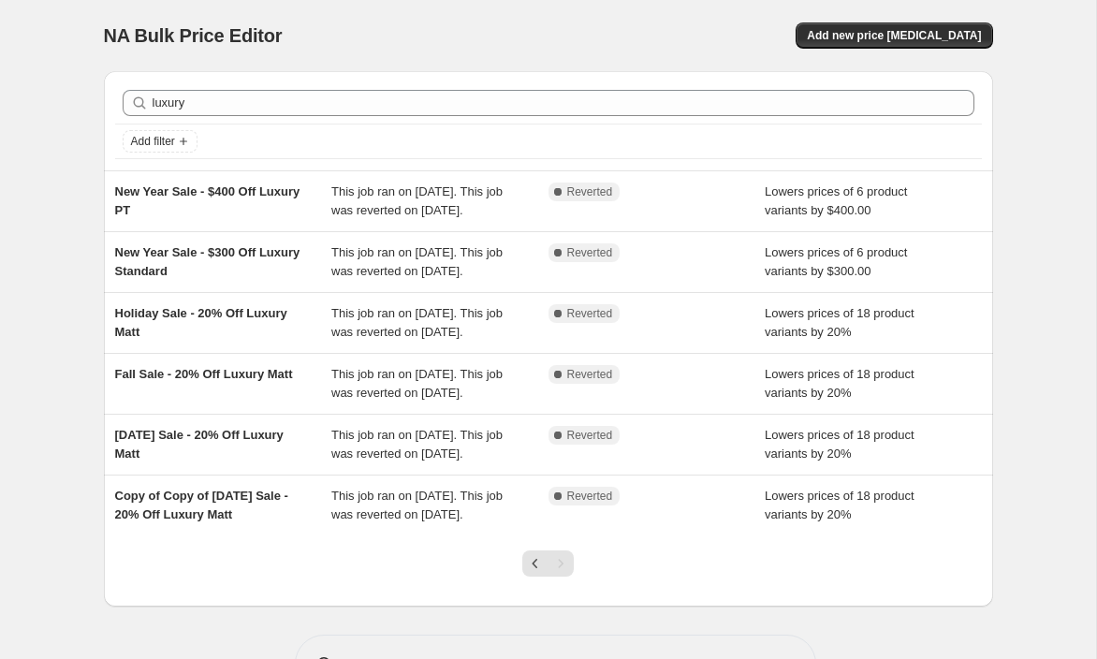
scroll to position [92, 0]
